Goal: Check status: Check status

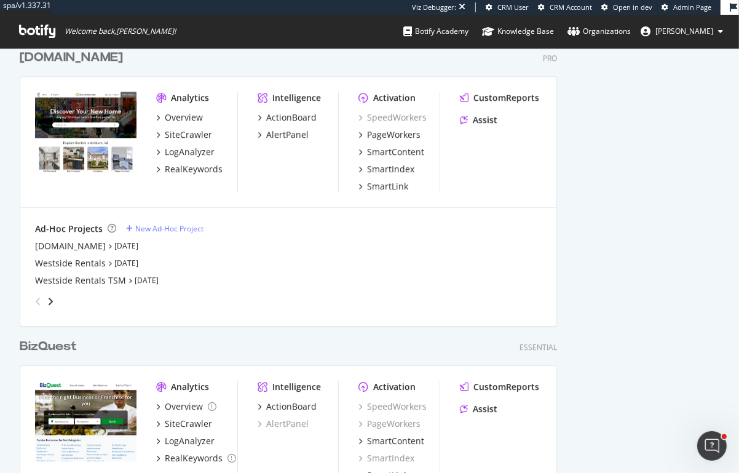
scroll to position [2550, 0]
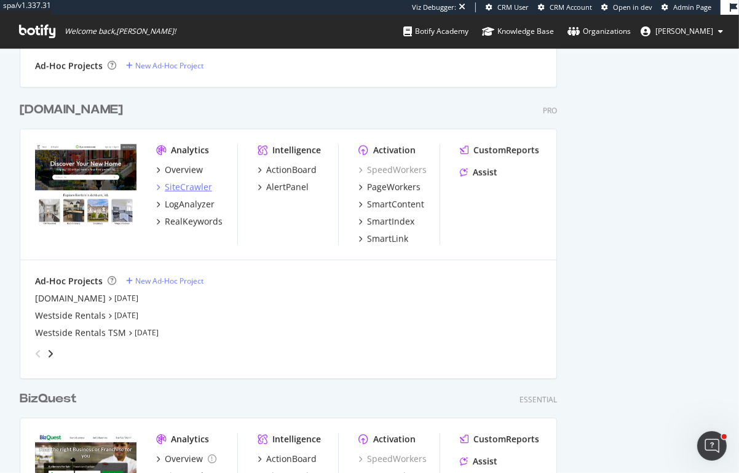
click at [194, 184] on div "SiteCrawler" at bounding box center [188, 187] width 47 height 12
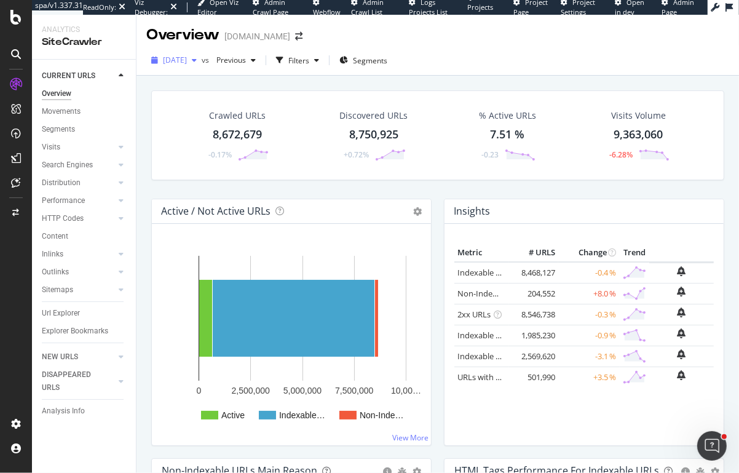
click at [187, 57] on span "[DATE]" at bounding box center [175, 60] width 24 height 10
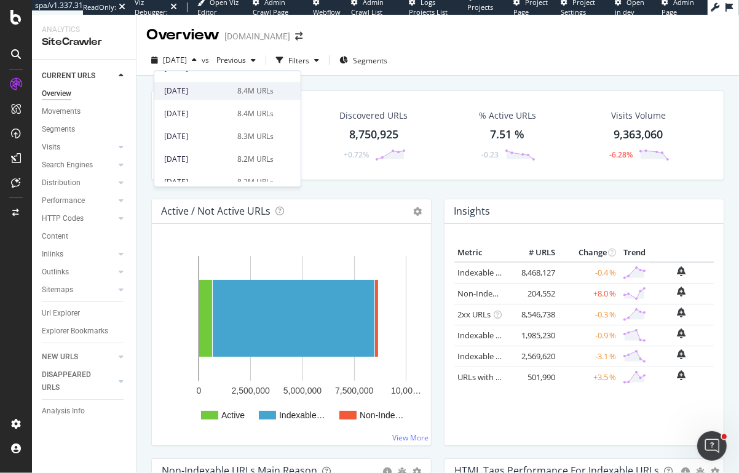
scroll to position [148, 0]
click at [321, 184] on div "Crawled URLs 8,672,679 -0.17% Discovered URLs 8,750,925 +0.72% % Active URLs 7.…" at bounding box center [437, 144] width 585 height 108
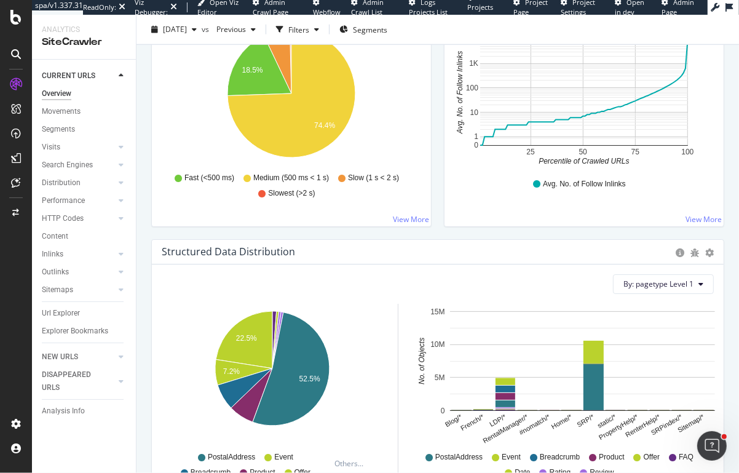
scroll to position [1003, 0]
